Goal: Information Seeking & Learning: Learn about a topic

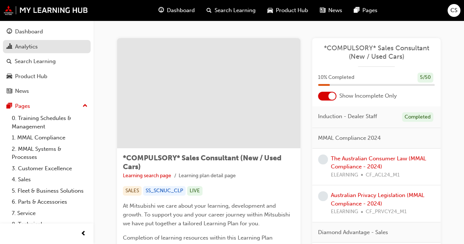
click at [23, 47] on div "Analytics" at bounding box center [26, 47] width 23 height 8
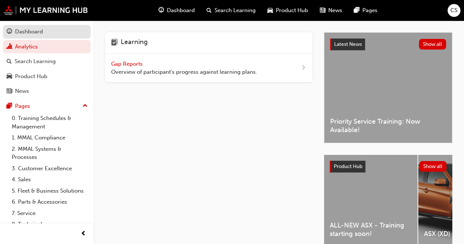
click at [28, 30] on div "Dashboard" at bounding box center [29, 31] width 28 height 8
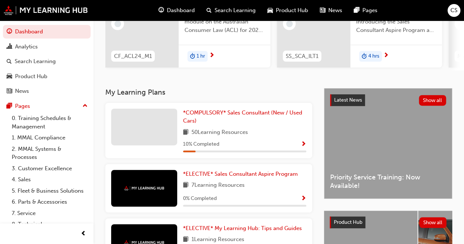
scroll to position [84, 0]
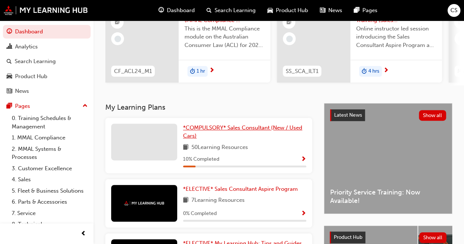
click at [227, 131] on span "*COMPULSORY* Sales Consultant (New / Used Cars)" at bounding box center [242, 131] width 119 height 15
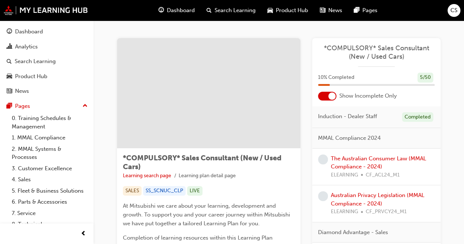
scroll to position [37, 0]
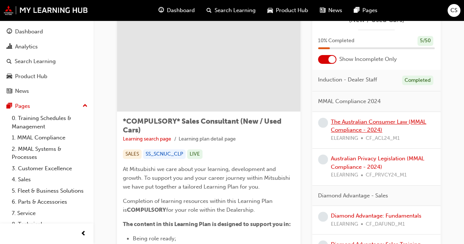
click at [358, 123] on link "The Australian Consumer Law (MMAL Compliance - 2024)" at bounding box center [377, 125] width 95 height 15
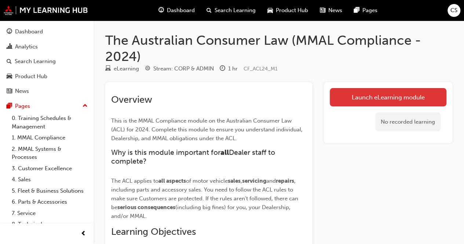
click at [364, 99] on link "Launch eLearning module" at bounding box center [387, 97] width 117 height 18
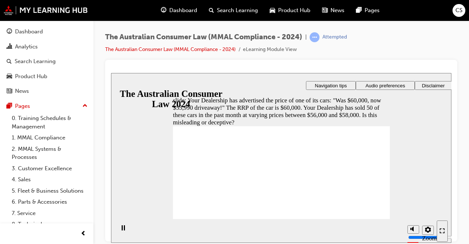
radio input "true"
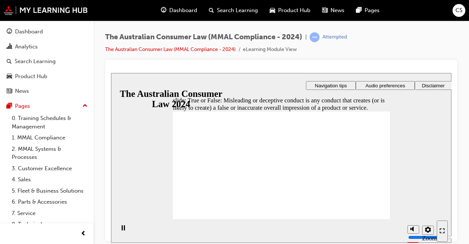
drag, startPoint x: 184, startPoint y: 144, endPoint x: 194, endPoint y: 160, distance: 19.1
radio input "true"
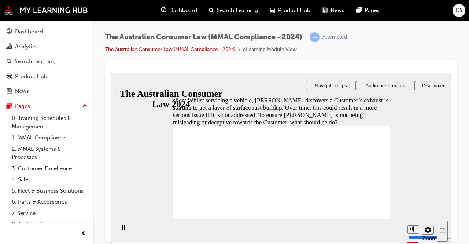
radio input "true"
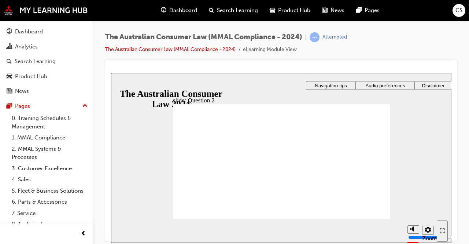
radio input "true"
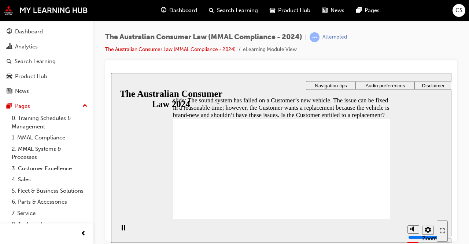
radio input "true"
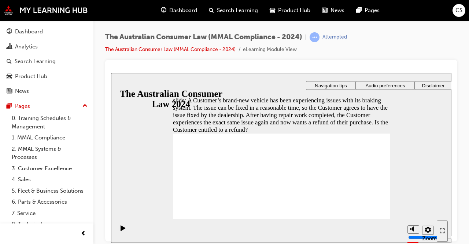
radio input "true"
